Goal: Information Seeking & Learning: Learn about a topic

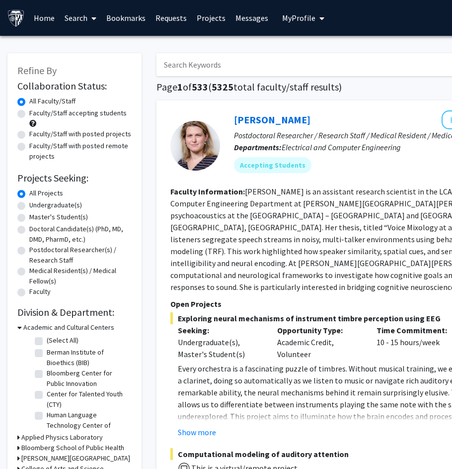
click at [230, 64] on input "Search Keywords" at bounding box center [352, 64] width 390 height 23
type input "d"
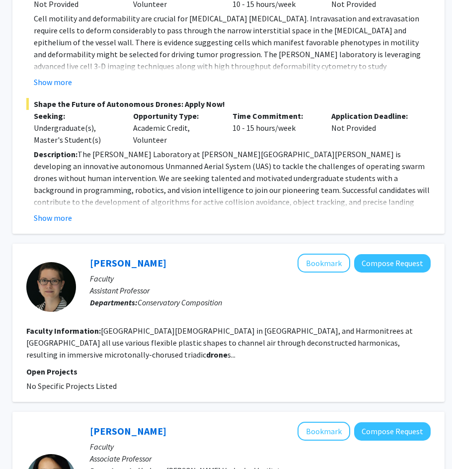
scroll to position [608, 144]
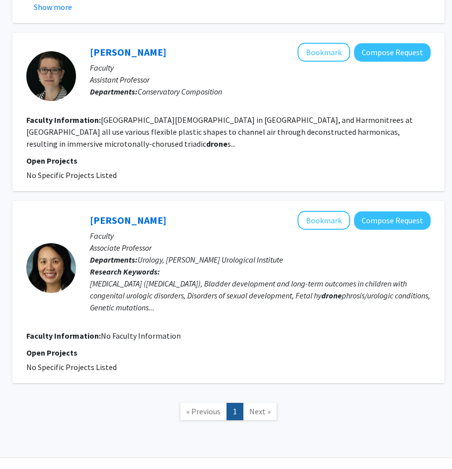
click at [260, 119] on fg-read-more "[GEOGRAPHIC_DATA][DEMOGRAPHIC_DATA] in [GEOGRAPHIC_DATA], and Harmonitrees at […" at bounding box center [219, 132] width 387 height 34
click at [173, 100] on fg-search-faculty "[PERSON_NAME] Bookmark Compose Request Faculty Assistant Professor Departments:…" at bounding box center [228, 112] width 405 height 138
drag, startPoint x: 157, startPoint y: 113, endPoint x: 168, endPoint y: 113, distance: 11.9
click at [158, 114] on section "Faculty Information: [GEOGRAPHIC_DATA][DEMOGRAPHIC_DATA] in [GEOGRAPHIC_DATA], …" at bounding box center [228, 132] width 405 height 36
click at [242, 117] on fg-read-more "[GEOGRAPHIC_DATA][DEMOGRAPHIC_DATA] in [GEOGRAPHIC_DATA], and Harmonitrees at […" at bounding box center [219, 132] width 387 height 34
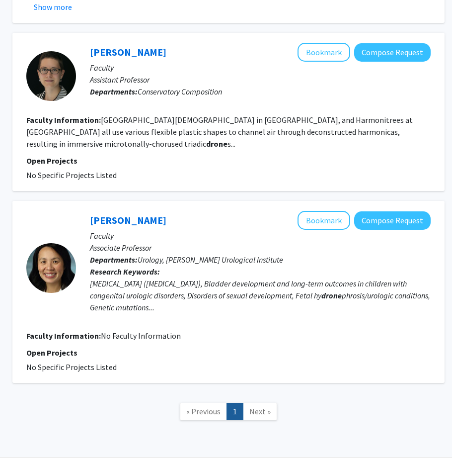
click at [91, 170] on span "No Specific Projects Listed" at bounding box center [71, 175] width 90 height 10
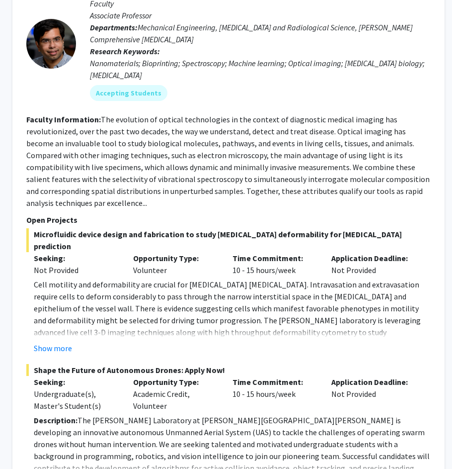
scroll to position [0, 144]
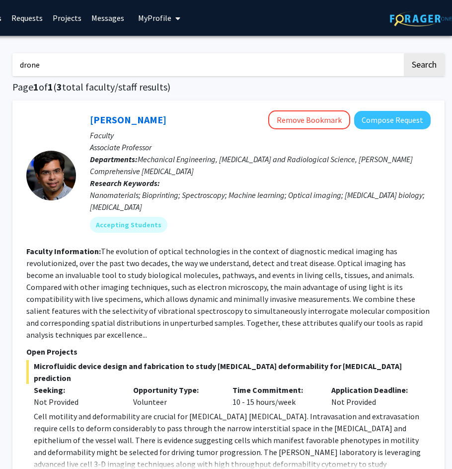
drag, startPoint x: 146, startPoint y: 64, endPoint x: 30, endPoint y: 65, distance: 116.3
click at [30, 66] on input "drone" at bounding box center [207, 64] width 390 height 23
type input "dro"
type input "swarm"
click at [404, 53] on button "Search" at bounding box center [424, 64] width 41 height 23
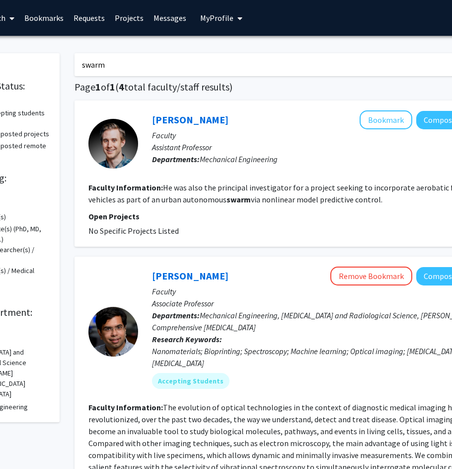
scroll to position [0, 144]
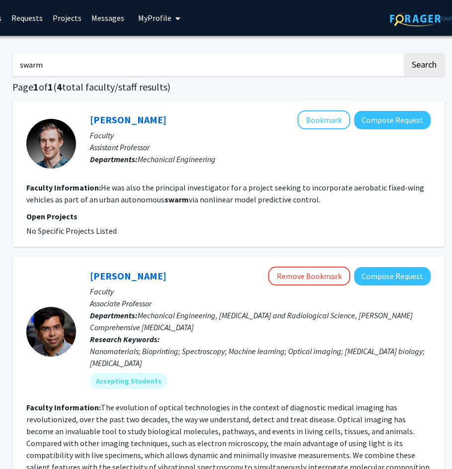
click at [217, 200] on fg-read-more "He was also the principal investigator for a project seeking to incorporate aer…" at bounding box center [225, 193] width 398 height 22
click at [119, 201] on fg-read-more "He was also the principal investigator for a project seeking to incorporate aer…" at bounding box center [225, 193] width 398 height 22
click at [178, 184] on fg-read-more "He was also the principal investigator for a project seeking to incorporate aer…" at bounding box center [225, 193] width 398 height 22
click at [124, 118] on link "[PERSON_NAME]" at bounding box center [128, 119] width 77 height 12
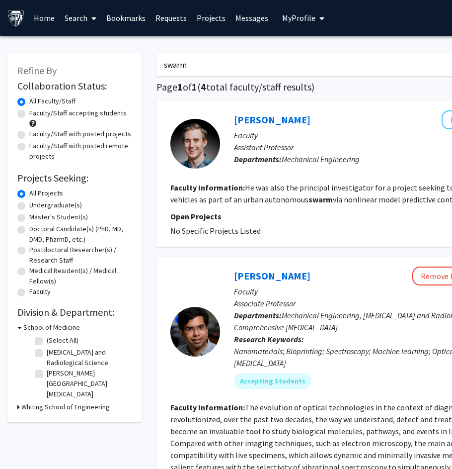
click at [243, 14] on link "Messages" at bounding box center [252, 17] width 43 height 35
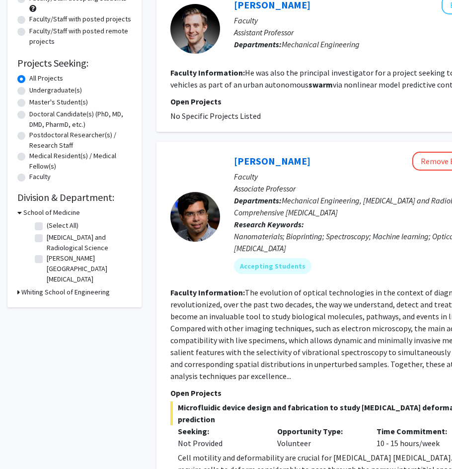
scroll to position [133, 0]
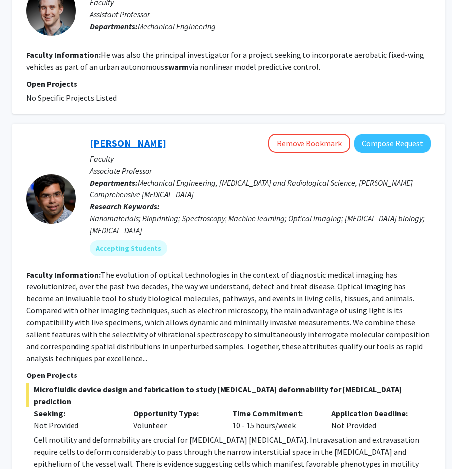
click at [132, 142] on link "[PERSON_NAME]" at bounding box center [128, 143] width 77 height 12
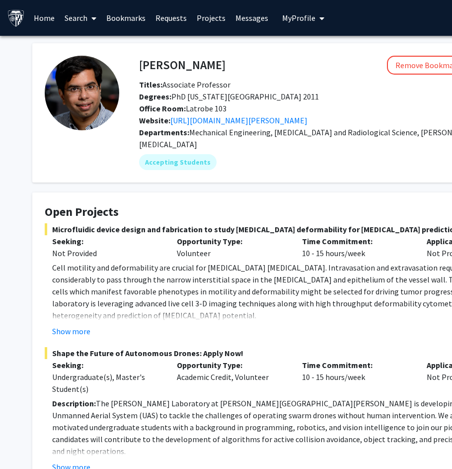
click at [252, 17] on link "Messages" at bounding box center [252, 17] width 43 height 35
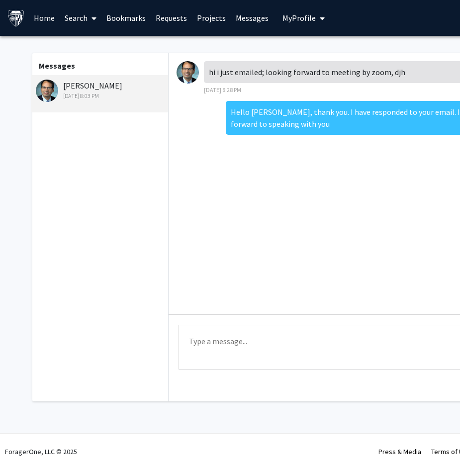
click at [122, 92] on div "[DATE] 8:03 PM" at bounding box center [101, 95] width 130 height 9
click at [89, 139] on div "Messages [PERSON_NAME] [DATE] 8:03 PM" at bounding box center [99, 227] width 137 height 348
click at [116, 15] on link "Bookmarks" at bounding box center [125, 17] width 49 height 35
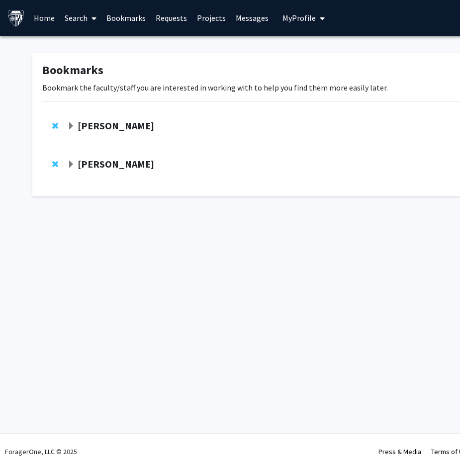
click at [92, 18] on icon at bounding box center [93, 18] width 5 height 8
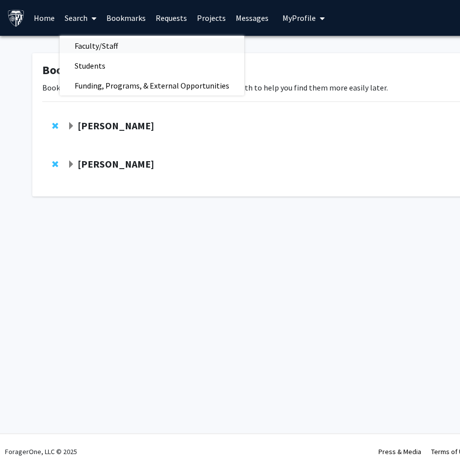
click at [115, 45] on span "Faculty/Staff" at bounding box center [96, 46] width 73 height 20
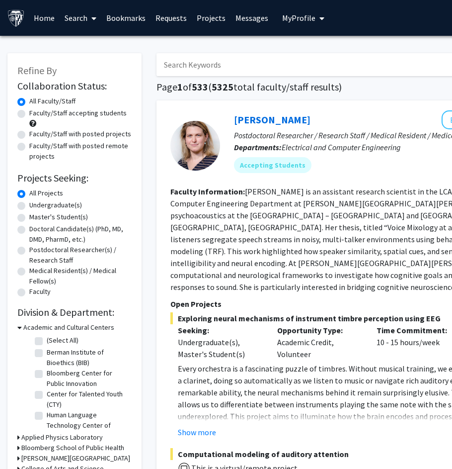
click at [201, 65] on input "Search Keywords" at bounding box center [352, 64] width 390 height 23
type input "barm"
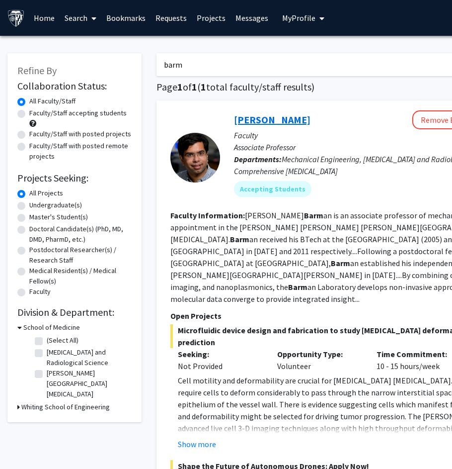
click at [274, 124] on link "[PERSON_NAME]" at bounding box center [272, 119] width 77 height 12
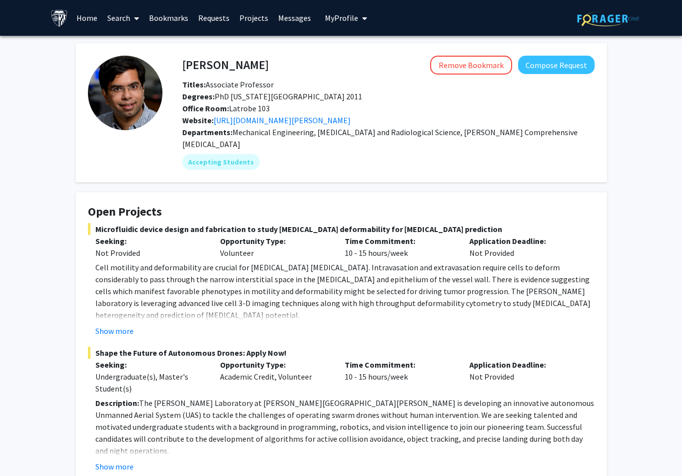
drag, startPoint x: 30, startPoint y: 312, endPoint x: 45, endPoint y: 309, distance: 15.2
click at [30, 312] on div "[PERSON_NAME] Remove Bookmark Compose Request Titles: Associate Professor Degre…" at bounding box center [341, 481] width 682 height 891
click at [459, 206] on div "[PERSON_NAME] Remove Bookmark Compose Request Titles: Associate Professor Degre…" at bounding box center [341, 481] width 682 height 891
drag, startPoint x: 601, startPoint y: 132, endPoint x: 577, endPoint y: 164, distance: 39.7
click at [459, 133] on fg-card "[PERSON_NAME] Remove Bookmark Compose Request Titles: Associate Professor Degre…" at bounding box center [342, 112] width 532 height 139
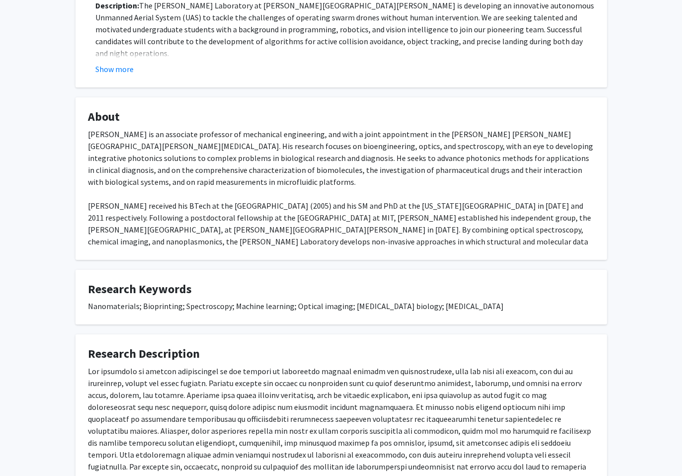
click at [459, 175] on div "[PERSON_NAME] Remove Bookmark Compose Request Titles: Associate Professor Degre…" at bounding box center [341, 83] width 682 height 891
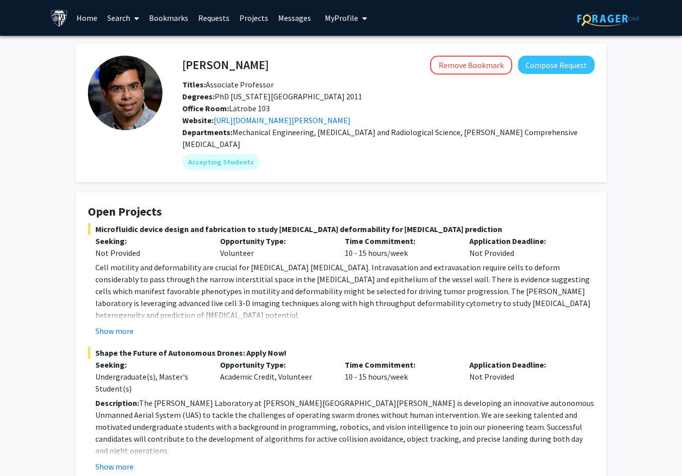
click at [459, 192] on fg-card "Open Projects Microfluidic device design and fabrication to study [MEDICAL_DATA…" at bounding box center [342, 338] width 532 height 293
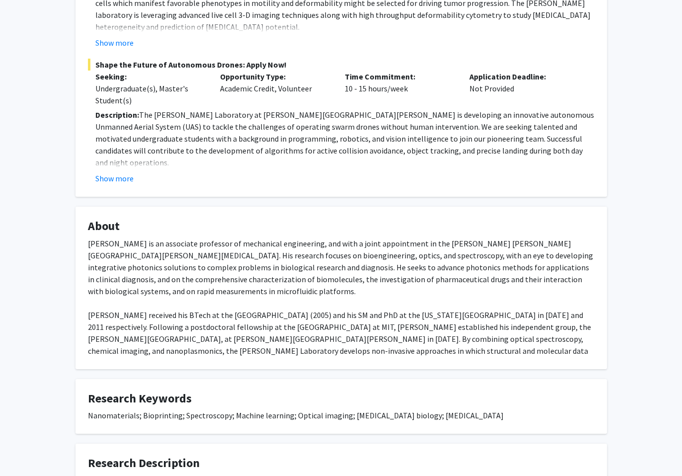
scroll to position [133, 0]
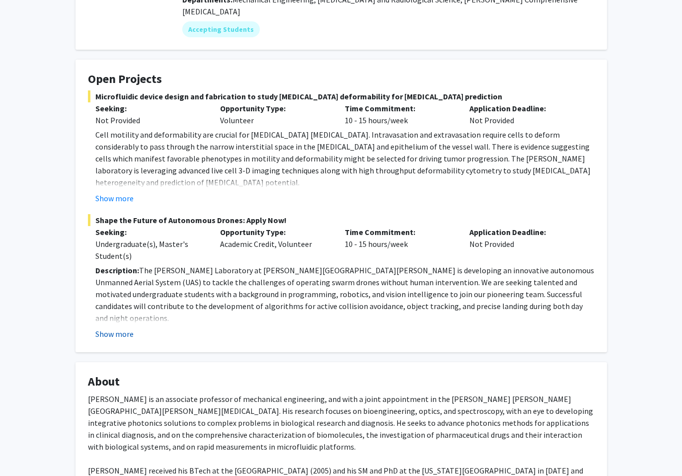
click at [129, 328] on button "Show more" at bounding box center [114, 334] width 38 height 12
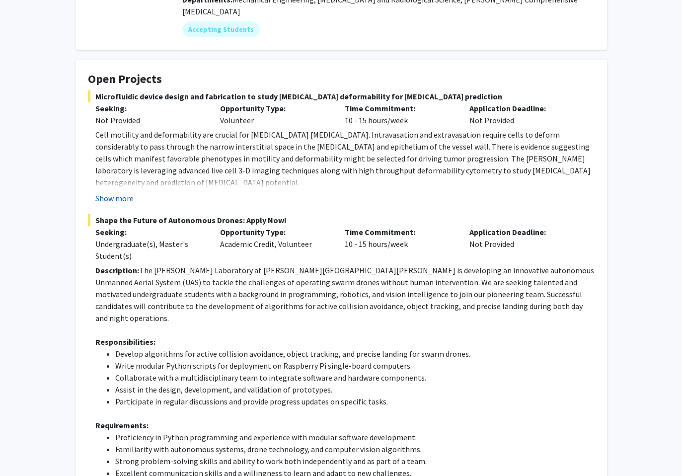
click at [116, 192] on button "Show more" at bounding box center [114, 198] width 38 height 12
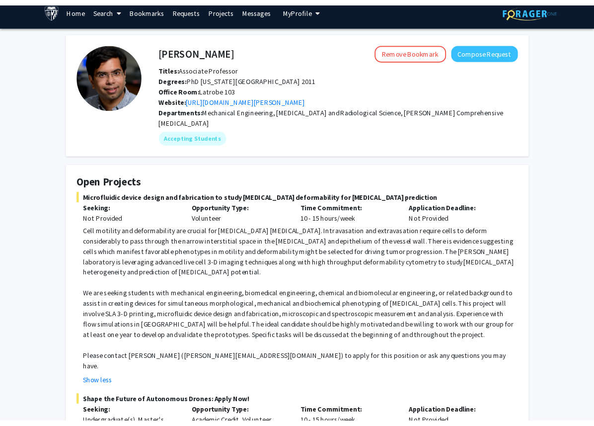
scroll to position [0, 0]
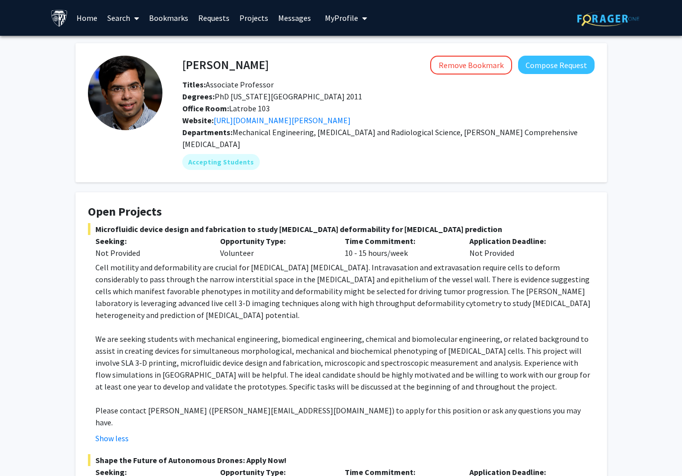
click at [252, 235] on p "Opportunity Type:" at bounding box center [275, 241] width 110 height 12
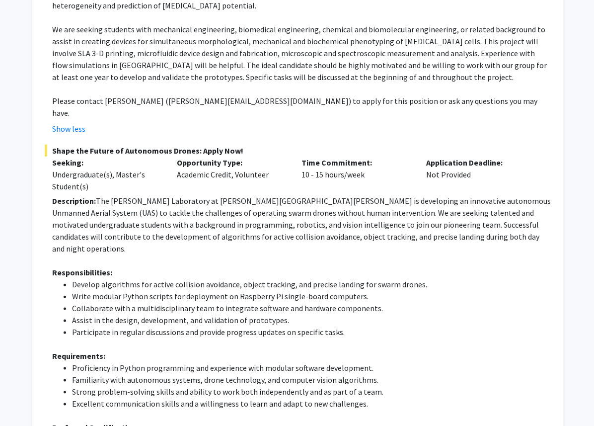
scroll to position [301, 0]
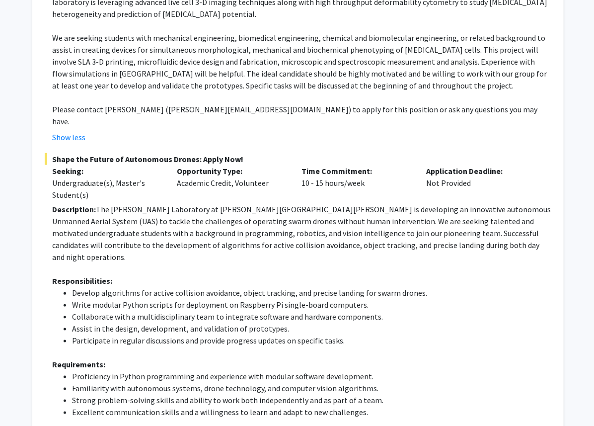
click at [82, 165] on p "Seeking:" at bounding box center [107, 171] width 110 height 12
drag, startPoint x: 55, startPoint y: 122, endPoint x: 194, endPoint y: 125, distance: 139.2
click at [194, 153] on span "Shape the Future of Autonomous Drones: Apply Now!" at bounding box center [298, 159] width 507 height 12
drag, startPoint x: 54, startPoint y: 122, endPoint x: 157, endPoint y: 120, distance: 102.9
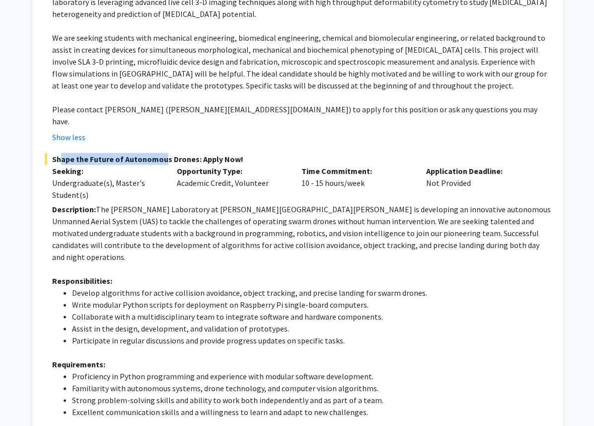
click at [157, 153] on span "Shape the Future of Autonomous Drones: Apply Now!" at bounding box center [298, 159] width 507 height 12
click at [156, 153] on span "Shape the Future of Autonomous Drones: Apply Now!" at bounding box center [298, 159] width 507 height 12
drag, startPoint x: 407, startPoint y: 174, endPoint x: 450, endPoint y: 175, distance: 42.8
click at [450, 203] on p "Description: The [PERSON_NAME] Laboratory at [PERSON_NAME][GEOGRAPHIC_DATA][PER…" at bounding box center [301, 233] width 499 height 60
click at [458, 203] on p "Description: The [PERSON_NAME] Laboratory at [PERSON_NAME][GEOGRAPHIC_DATA][PER…" at bounding box center [301, 233] width 499 height 60
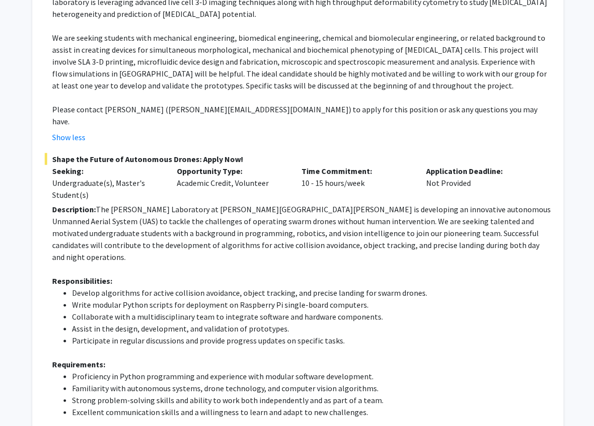
click at [459, 203] on p "Description: The [PERSON_NAME] Laboratory at [PERSON_NAME][GEOGRAPHIC_DATA][PER…" at bounding box center [301, 233] width 499 height 60
click at [451, 203] on p "Description: The [PERSON_NAME] Laboratory at [PERSON_NAME][GEOGRAPHIC_DATA][PER…" at bounding box center [301, 233] width 499 height 60
drag, startPoint x: 409, startPoint y: 172, endPoint x: 491, endPoint y: 175, distance: 82.1
click at [459, 203] on p "Description: The [PERSON_NAME] Laboratory at [PERSON_NAME][GEOGRAPHIC_DATA][PER…" at bounding box center [301, 233] width 499 height 60
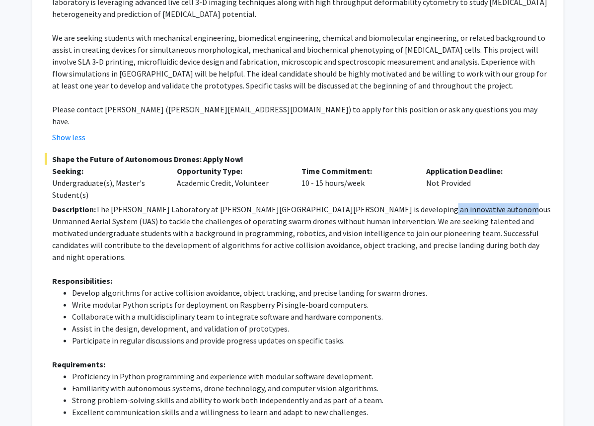
click at [459, 203] on p "Description: The [PERSON_NAME] Laboratory at [PERSON_NAME][GEOGRAPHIC_DATA][PER…" at bounding box center [301, 233] width 499 height 60
click at [417, 203] on p "Description: The [PERSON_NAME] Laboratory at [PERSON_NAME][GEOGRAPHIC_DATA][PER…" at bounding box center [301, 233] width 499 height 60
click at [340, 165] on div "Time Commitment: 10 - 15 hours/week" at bounding box center [357, 183] width 125 height 36
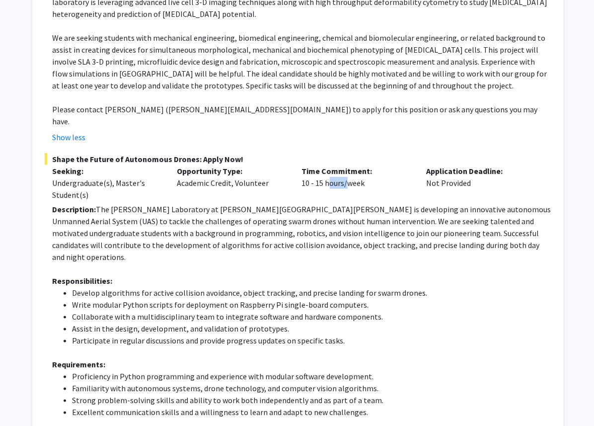
click at [340, 165] on div "Time Commitment: 10 - 15 hours/week" at bounding box center [357, 183] width 125 height 36
click at [368, 165] on div "Time Commitment: 10 - 15 hours/week" at bounding box center [357, 183] width 125 height 36
click at [325, 203] on p "Description: The [PERSON_NAME] Laboratory at [PERSON_NAME][GEOGRAPHIC_DATA][PER…" at bounding box center [301, 233] width 499 height 60
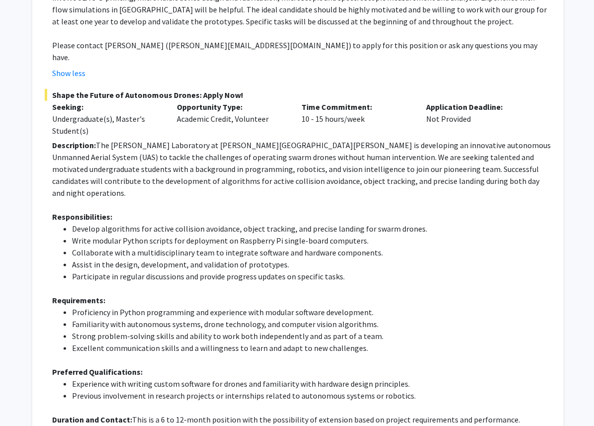
scroll to position [361, 0]
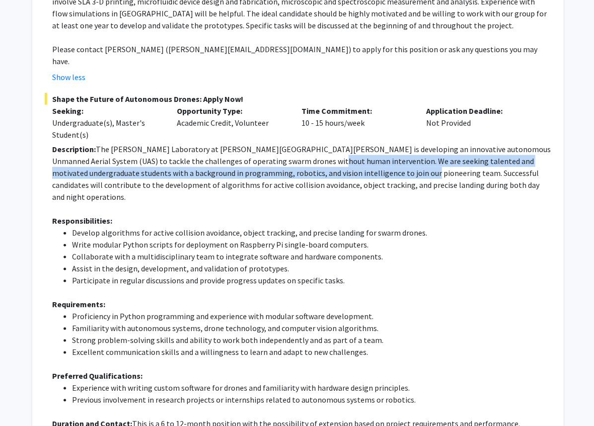
drag, startPoint x: 310, startPoint y: 125, endPoint x: 379, endPoint y: 131, distance: 69.9
click at [379, 143] on p "Description: The [PERSON_NAME] Laboratory at [PERSON_NAME][GEOGRAPHIC_DATA][PER…" at bounding box center [301, 173] width 499 height 60
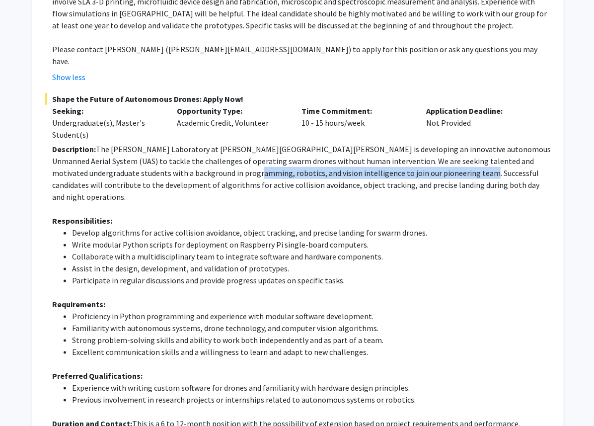
drag, startPoint x: 206, startPoint y: 135, endPoint x: 432, endPoint y: 137, distance: 226.1
click at [432, 143] on p "Description: The [PERSON_NAME] Laboratory at [PERSON_NAME][GEOGRAPHIC_DATA][PER…" at bounding box center [301, 173] width 499 height 60
drag, startPoint x: 386, startPoint y: 138, endPoint x: 235, endPoint y: 140, distance: 150.6
click at [236, 143] on p "Description: The [PERSON_NAME] Laboratory at [PERSON_NAME][GEOGRAPHIC_DATA][PER…" at bounding box center [301, 173] width 499 height 60
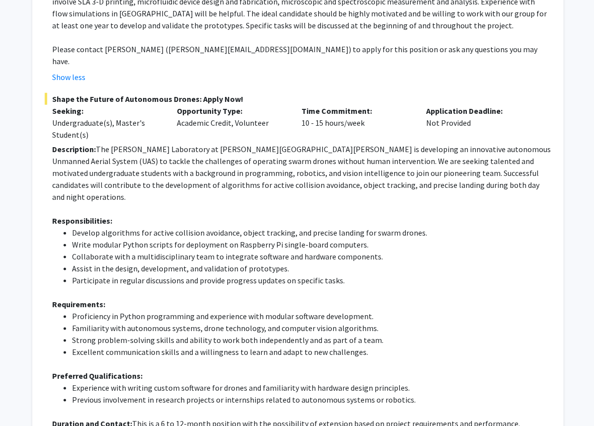
click at [225, 143] on p "Description: The [PERSON_NAME] Laboratory at [PERSON_NAME][GEOGRAPHIC_DATA][PER…" at bounding box center [301, 173] width 499 height 60
drag, startPoint x: 237, startPoint y: 138, endPoint x: 444, endPoint y: 138, distance: 207.2
click at [444, 143] on p "Description: The [PERSON_NAME] Laboratory at [PERSON_NAME][GEOGRAPHIC_DATA][PER…" at bounding box center [301, 173] width 499 height 60
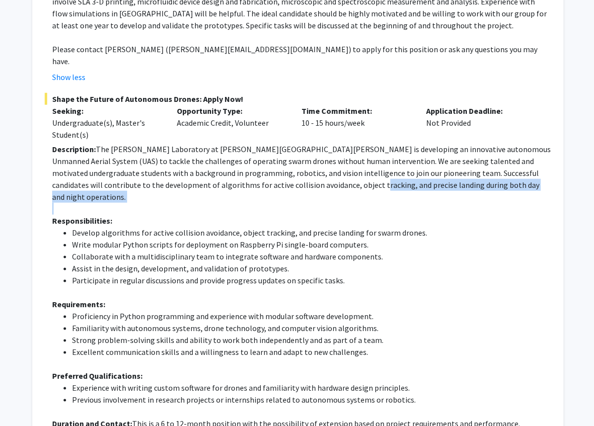
drag, startPoint x: 299, startPoint y: 150, endPoint x: 399, endPoint y: 154, distance: 99.5
click at [387, 155] on div "Description: The [PERSON_NAME] Laboratory at [PERSON_NAME][GEOGRAPHIC_DATA][PER…" at bounding box center [301, 316] width 499 height 346
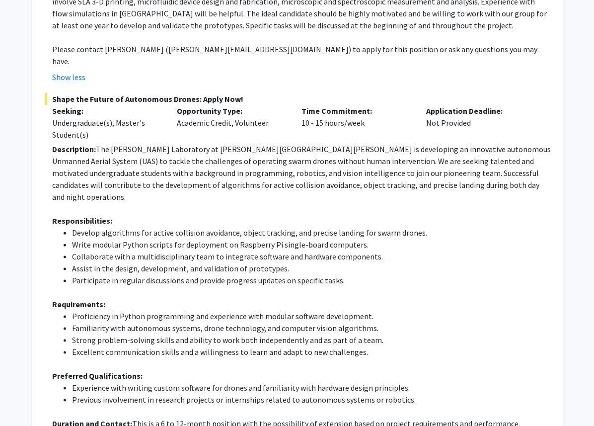
click at [184, 151] on p "Description: The [PERSON_NAME] Laboratory at [PERSON_NAME][GEOGRAPHIC_DATA][PER…" at bounding box center [301, 173] width 499 height 60
drag, startPoint x: 174, startPoint y: 149, endPoint x: 239, endPoint y: 148, distance: 64.6
click at [239, 148] on p "Description: The [PERSON_NAME] Laboratory at [PERSON_NAME][GEOGRAPHIC_DATA][PER…" at bounding box center [301, 173] width 499 height 60
click at [240, 148] on p "Description: The [PERSON_NAME] Laboratory at [PERSON_NAME][GEOGRAPHIC_DATA][PER…" at bounding box center [301, 173] width 499 height 60
drag, startPoint x: 241, startPoint y: 148, endPoint x: 190, endPoint y: 151, distance: 50.3
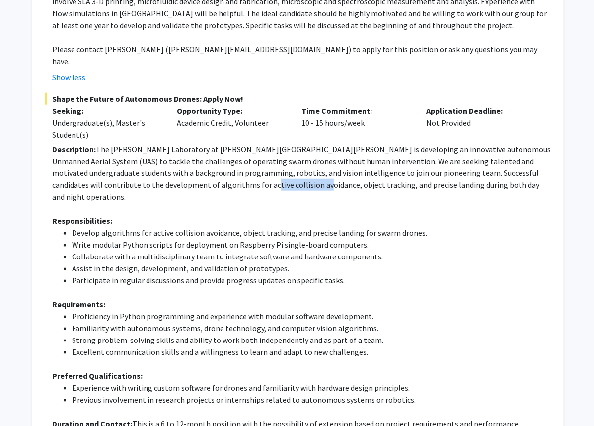
click at [191, 151] on p "Description: The [PERSON_NAME] Laboratory at [PERSON_NAME][GEOGRAPHIC_DATA][PER…" at bounding box center [301, 173] width 499 height 60
click at [189, 151] on p "Description: The [PERSON_NAME] Laboratory at [PERSON_NAME][GEOGRAPHIC_DATA][PER…" at bounding box center [301, 173] width 499 height 60
drag, startPoint x: 186, startPoint y: 151, endPoint x: 238, endPoint y: 152, distance: 52.2
click at [238, 152] on p "Description: The [PERSON_NAME] Laboratory at [PERSON_NAME][GEOGRAPHIC_DATA][PER…" at bounding box center [301, 173] width 499 height 60
click at [239, 149] on p "Description: The [PERSON_NAME] Laboratory at [PERSON_NAME][GEOGRAPHIC_DATA][PER…" at bounding box center [301, 173] width 499 height 60
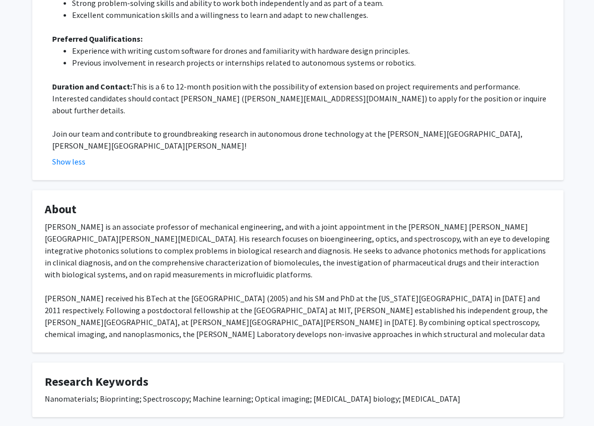
scroll to position [723, 0]
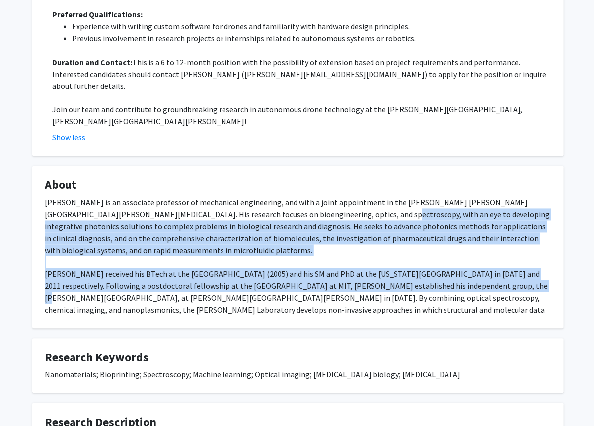
drag, startPoint x: 345, startPoint y: 150, endPoint x: 455, endPoint y: 215, distance: 127.5
click at [455, 213] on div "[PERSON_NAME] is an associate professor of mechanical engineering, and with a j…" at bounding box center [298, 262] width 507 height 131
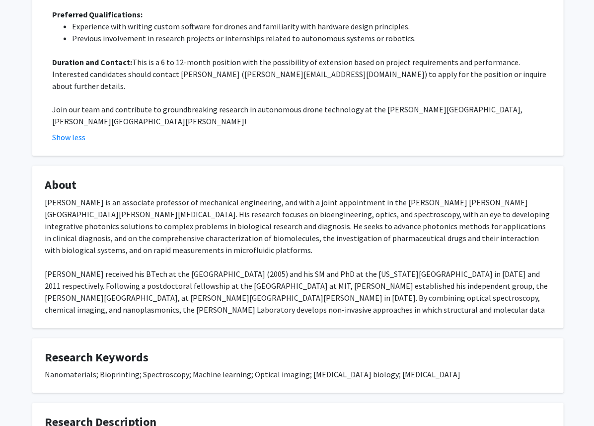
click at [455, 221] on div "[PERSON_NAME] is an associate professor of mechanical engineering, and with a j…" at bounding box center [298, 262] width 507 height 131
click at [312, 204] on div "[PERSON_NAME] is an associate professor of mechanical engineering, and with a j…" at bounding box center [298, 262] width 507 height 131
click at [292, 203] on div "[PERSON_NAME] is an associate professor of mechanical engineering, and with a j…" at bounding box center [298, 262] width 507 height 131
click at [267, 201] on div "[PERSON_NAME] is an associate professor of mechanical engineering, and with a j…" at bounding box center [298, 262] width 507 height 131
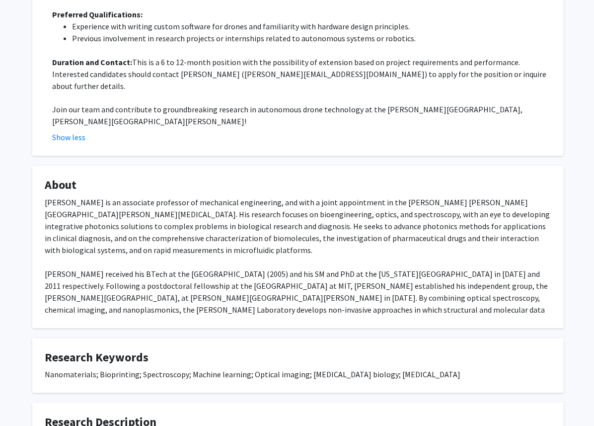
click at [295, 200] on div "[PERSON_NAME] is an associate professor of mechanical engineering, and with a j…" at bounding box center [298, 262] width 507 height 131
click at [298, 200] on div "[PERSON_NAME] is an associate professor of mechanical engineering, and with a j…" at bounding box center [298, 262] width 507 height 131
click at [309, 201] on div "[PERSON_NAME] is an associate professor of mechanical engineering, and with a j…" at bounding box center [298, 262] width 507 height 131
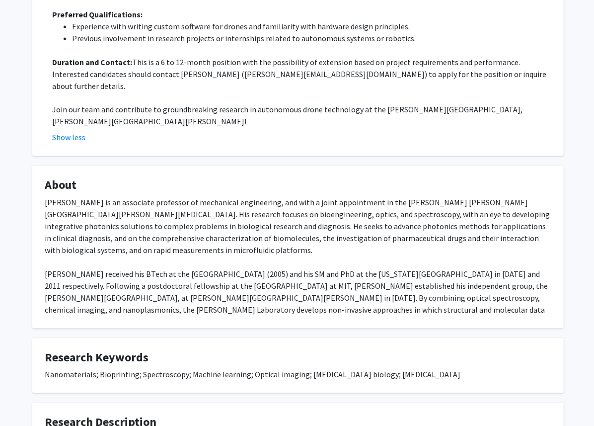
click at [334, 202] on div "[PERSON_NAME] is an associate professor of mechanical engineering, and with a j…" at bounding box center [298, 262] width 507 height 131
click at [344, 202] on div "[PERSON_NAME] is an associate professor of mechanical engineering, and with a j…" at bounding box center [298, 262] width 507 height 131
click at [355, 202] on div "[PERSON_NAME] is an associate professor of mechanical engineering, and with a j…" at bounding box center [298, 262] width 507 height 131
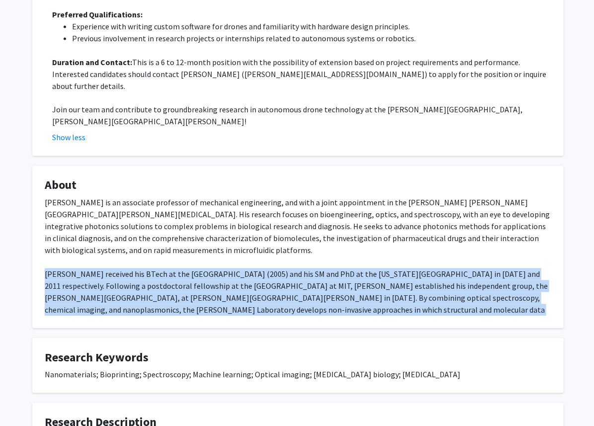
click at [355, 202] on div "[PERSON_NAME] is an associate professor of mechanical engineering, and with a j…" at bounding box center [298, 262] width 507 height 131
click at [348, 201] on div "[PERSON_NAME] is an associate professor of mechanical engineering, and with a j…" at bounding box center [298, 262] width 507 height 131
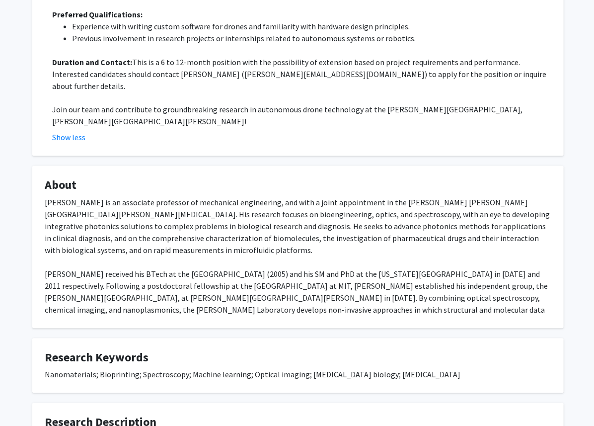
click at [288, 204] on div "[PERSON_NAME] is an associate professor of mechanical engineering, and with a j…" at bounding box center [298, 262] width 507 height 131
click at [289, 204] on div "[PERSON_NAME] is an associate professor of mechanical engineering, and with a j…" at bounding box center [298, 262] width 507 height 131
click at [297, 203] on div "[PERSON_NAME] is an associate professor of mechanical engineering, and with a j…" at bounding box center [298, 262] width 507 height 131
click at [281, 203] on div "[PERSON_NAME] is an associate professor of mechanical engineering, and with a j…" at bounding box center [298, 262] width 507 height 131
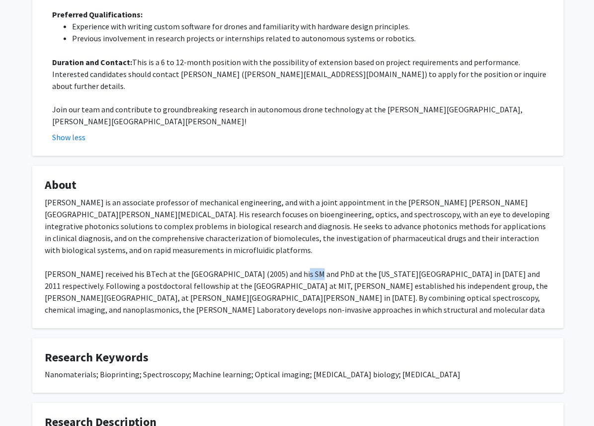
click at [281, 203] on div "[PERSON_NAME] is an associate professor of mechanical engineering, and with a j…" at bounding box center [298, 262] width 507 height 131
click at [303, 204] on div "[PERSON_NAME] is an associate professor of mechanical engineering, and with a j…" at bounding box center [298, 262] width 507 height 131
click at [300, 204] on div "[PERSON_NAME] is an associate professor of mechanical engineering, and with a j…" at bounding box center [298, 262] width 507 height 131
click at [305, 197] on div "[PERSON_NAME] is an associate professor of mechanical engineering, and with a j…" at bounding box center [298, 262] width 507 height 131
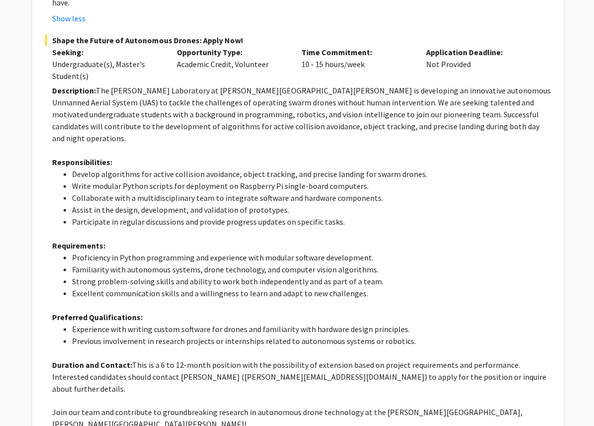
scroll to position [414, 0]
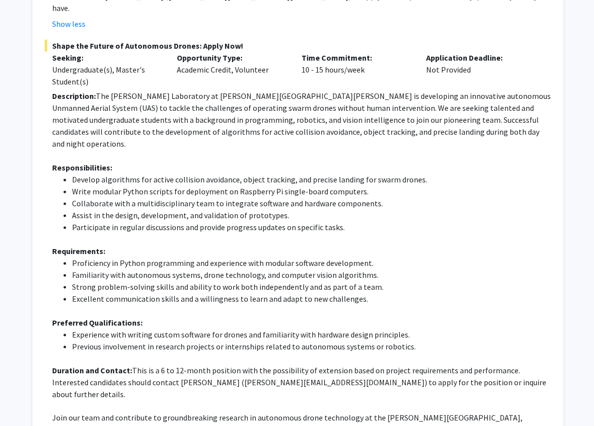
click at [459, 19] on div "[PERSON_NAME] Remove Bookmark Compose Request Titles: Associate Professor Degre…" at bounding box center [298, 251] width 547 height 1245
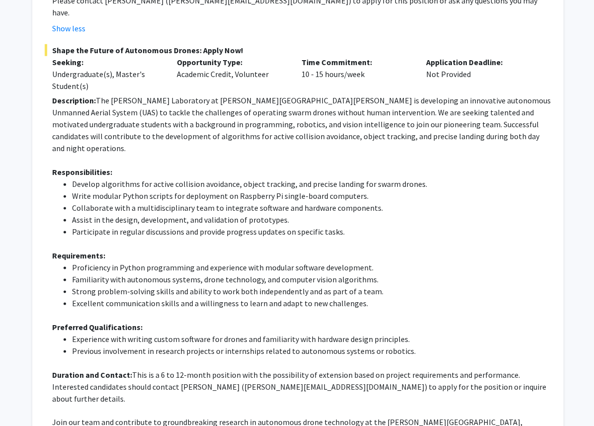
scroll to position [408, 0]
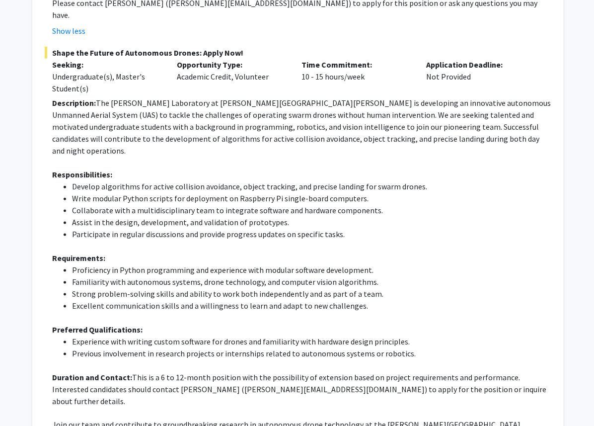
click at [459, 192] on li "Write modular Python scripts for deployment on Raspberry Pi single-board comput…" at bounding box center [312, 198] width 480 height 12
